Goal: Task Accomplishment & Management: Complete application form

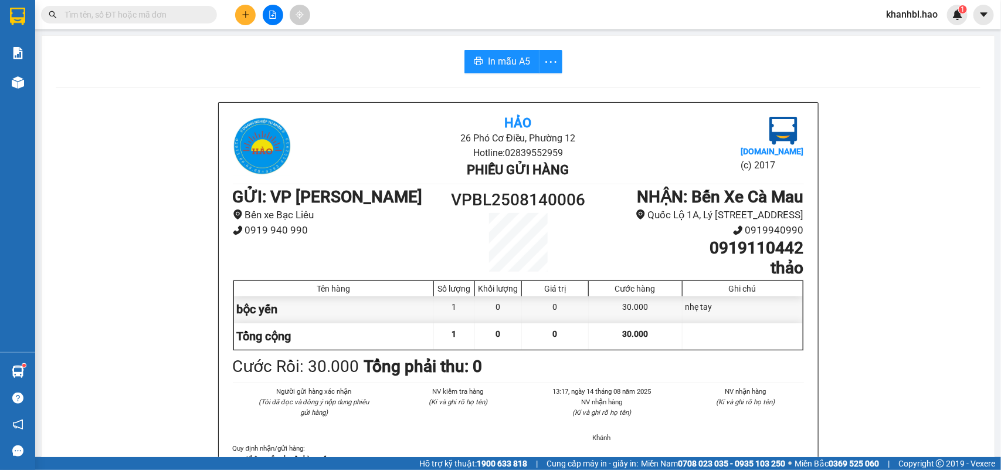
click at [239, 12] on button at bounding box center [245, 15] width 21 height 21
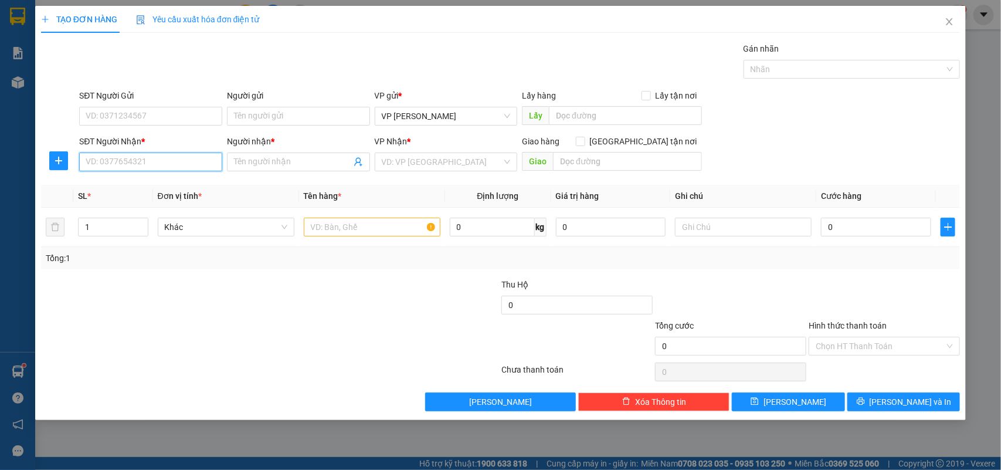
click at [165, 163] on input "SĐT Người Nhận *" at bounding box center [150, 161] width 143 height 19
click at [147, 186] on div "0946696881 - khang" at bounding box center [150, 185] width 129 height 13
type input "0946696881"
type input "khang"
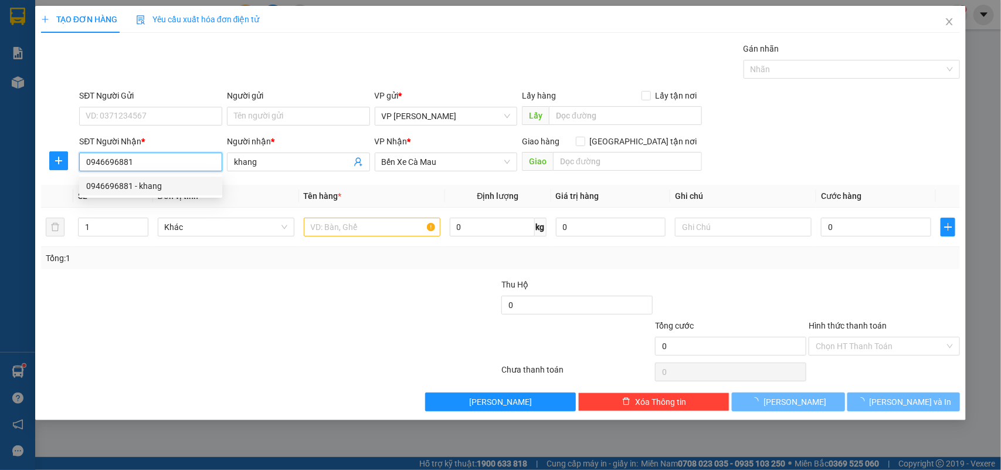
type input "30.000"
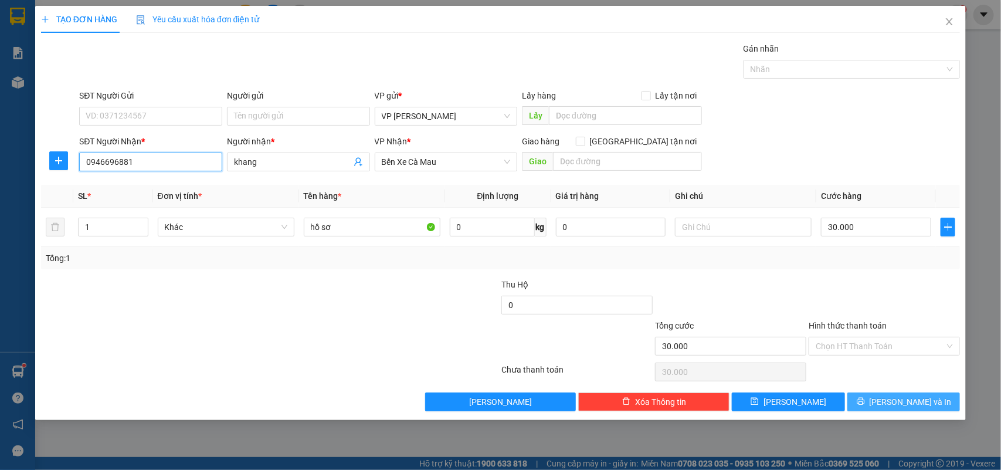
type input "0946696881"
click at [865, 405] on icon "printer" at bounding box center [861, 401] width 8 height 8
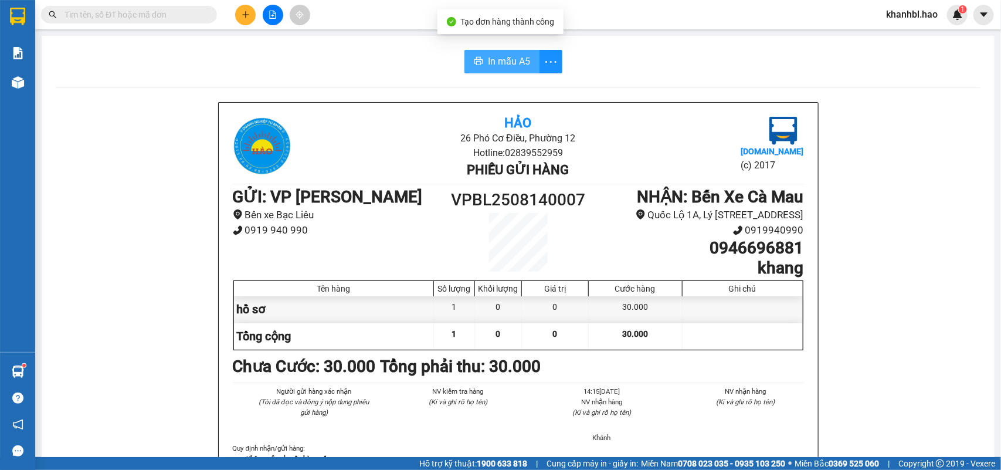
click at [502, 56] on span "In mẫu A5" at bounding box center [509, 61] width 42 height 15
